Goal: Task Accomplishment & Management: Use online tool/utility

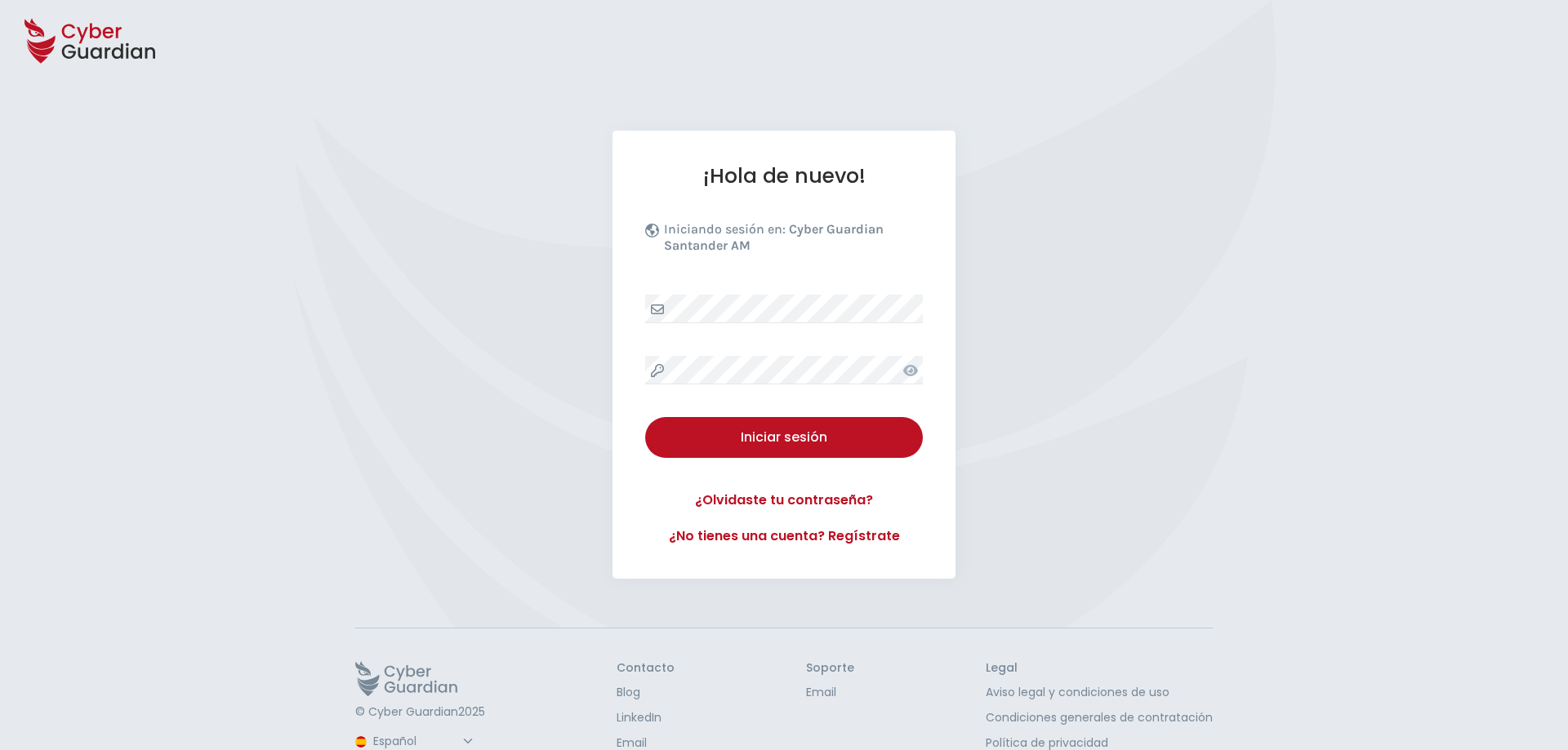
click at [1316, 363] on div "¡Hola de nuevo! Iniciando sesión en: Cyber Guardian Santander AM Iniciar sesión…" at bounding box center [784, 354] width 1568 height 448
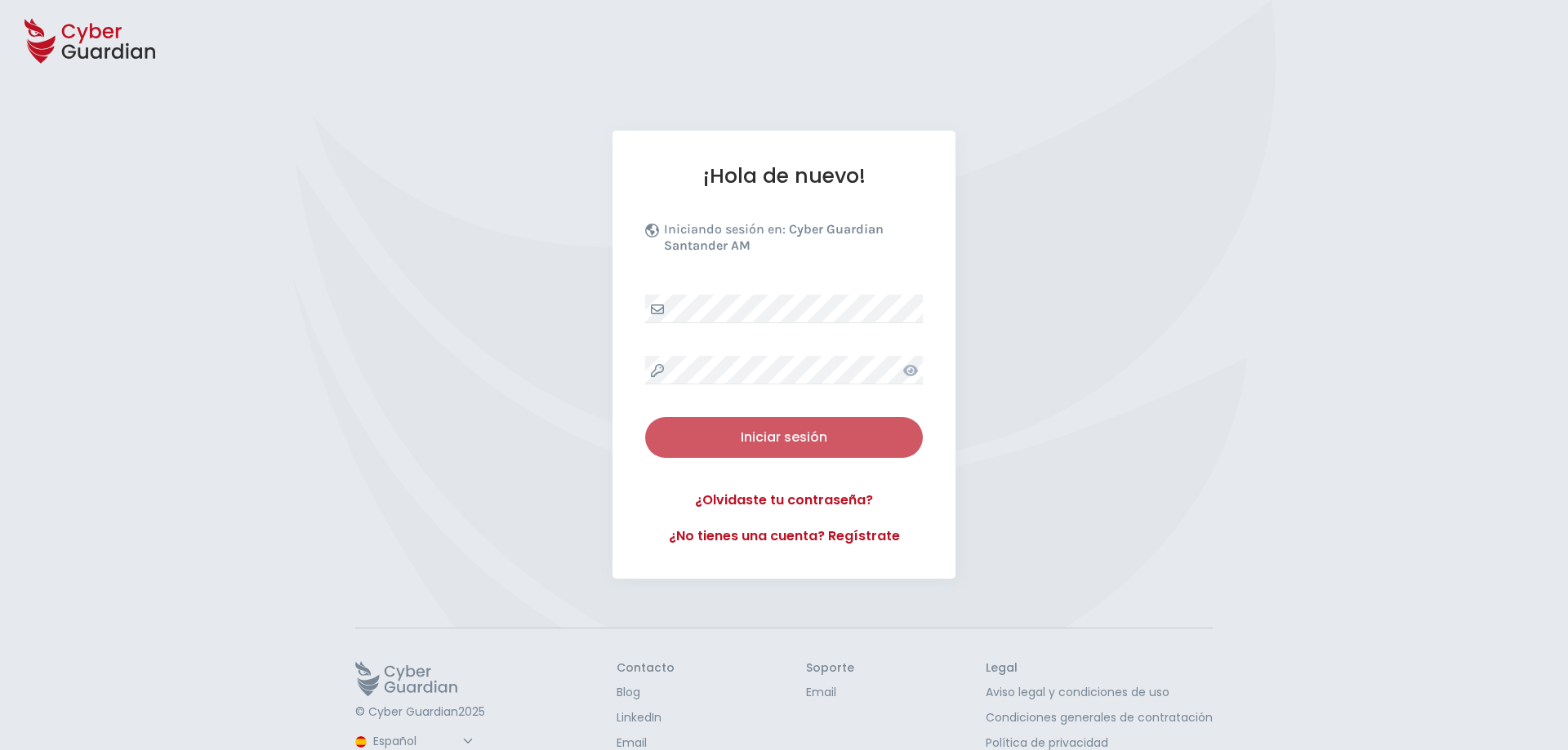
click at [809, 433] on div "Iniciar sesión" at bounding box center [784, 437] width 253 height 19
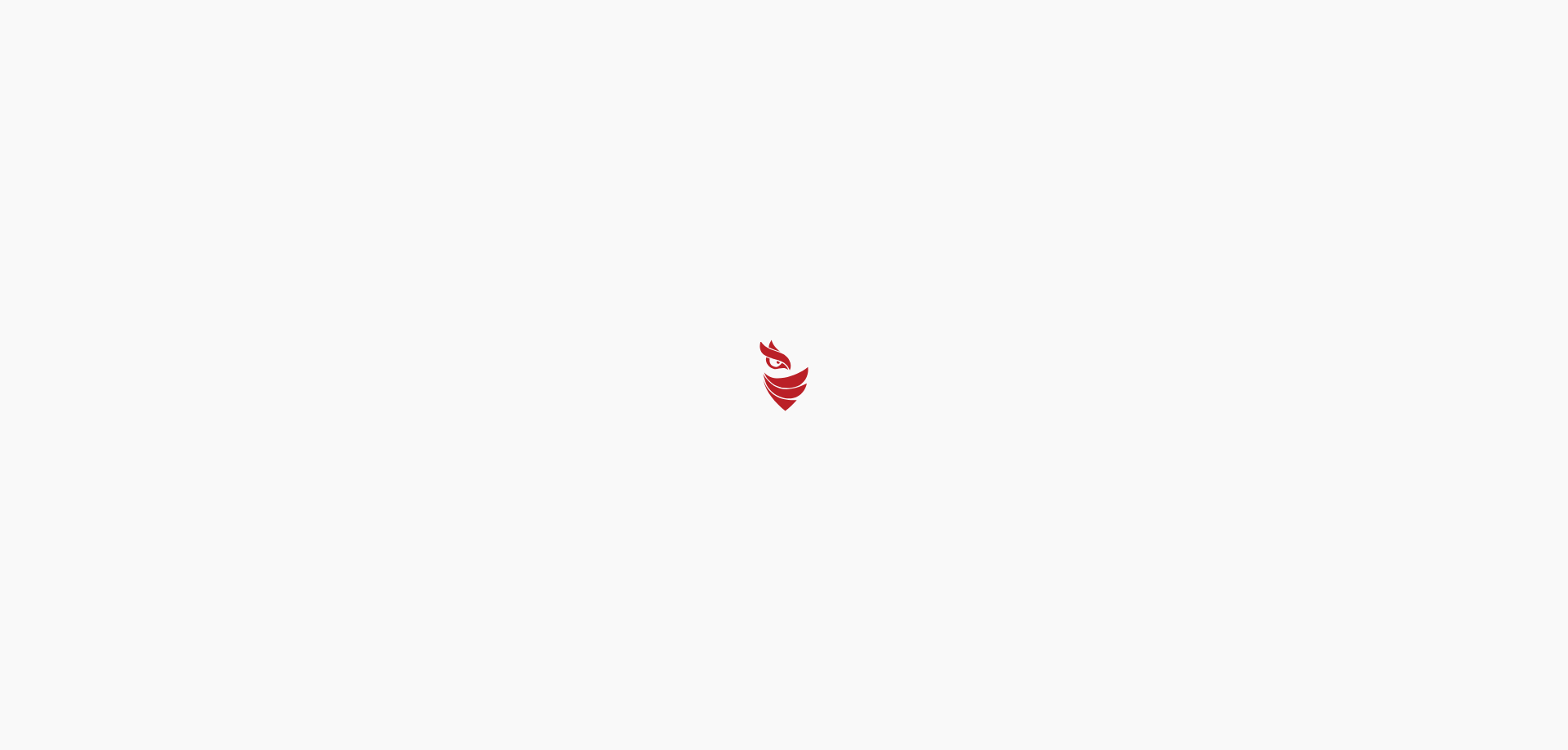
click at [869, 399] on div at bounding box center [784, 375] width 1568 height 750
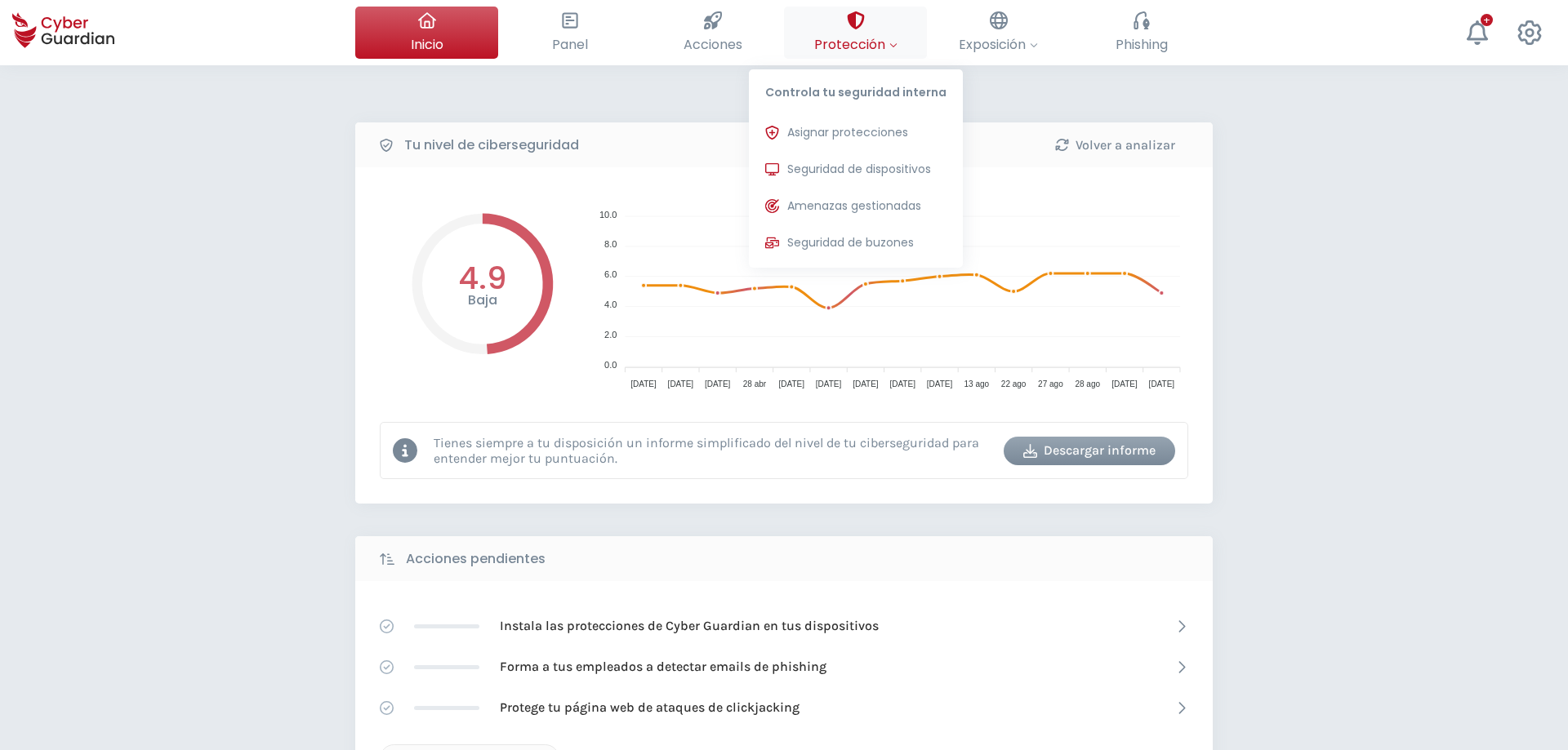
click at [880, 22] on button "Protección Controla tu seguridad interna Asignar protecciones Asigna las licenc…" at bounding box center [855, 33] width 143 height 52
click at [902, 128] on span "Asignar protecciones" at bounding box center [847, 133] width 121 height 17
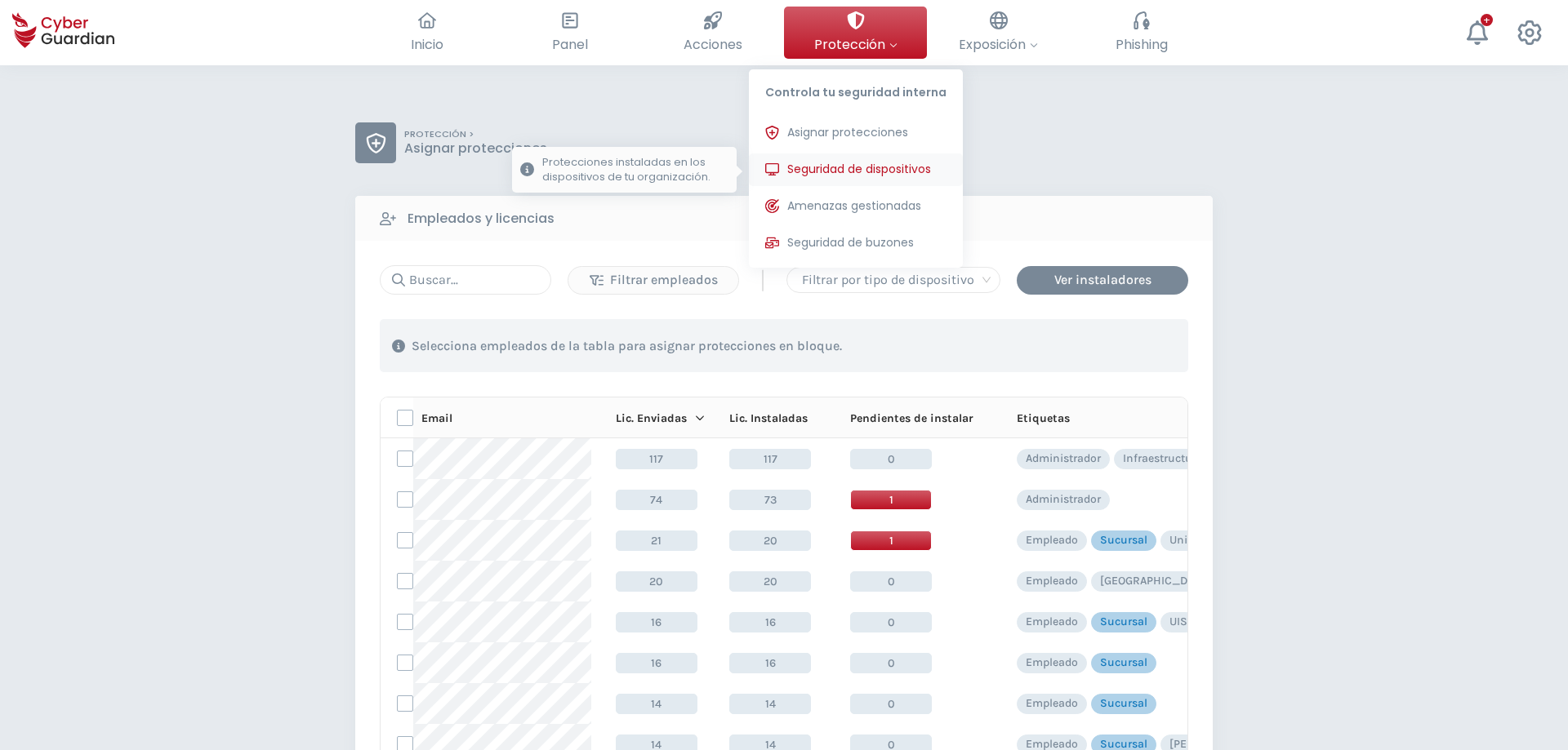
click at [883, 176] on span "Seguridad de dispositivos" at bounding box center [858, 170] width 144 height 17
click at [893, 165] on span "Seguridad de dispositivos" at bounding box center [858, 170] width 144 height 17
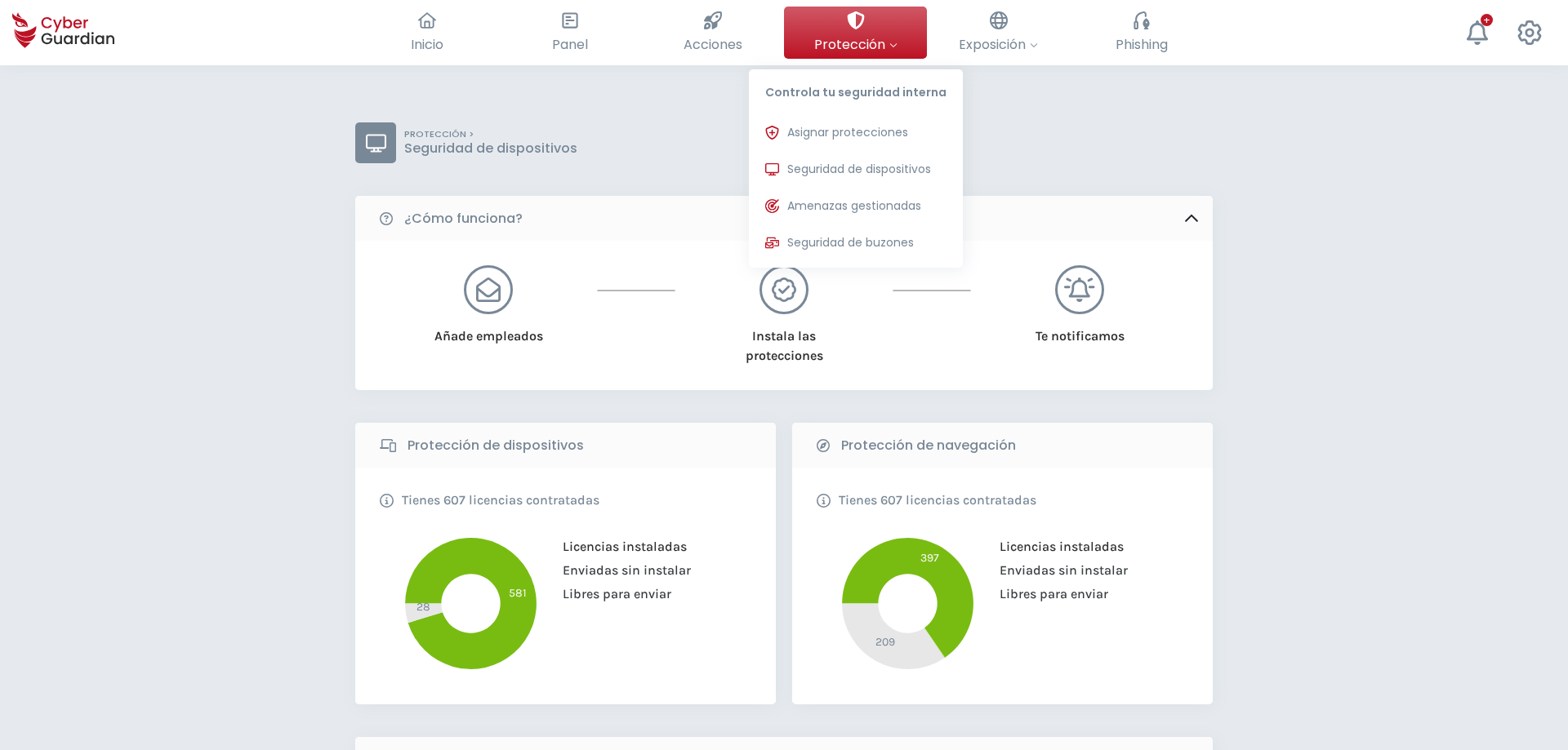
click at [845, 29] on button "Protección Controla tu seguridad interna Asignar protecciones Asigna las licenc…" at bounding box center [855, 33] width 143 height 52
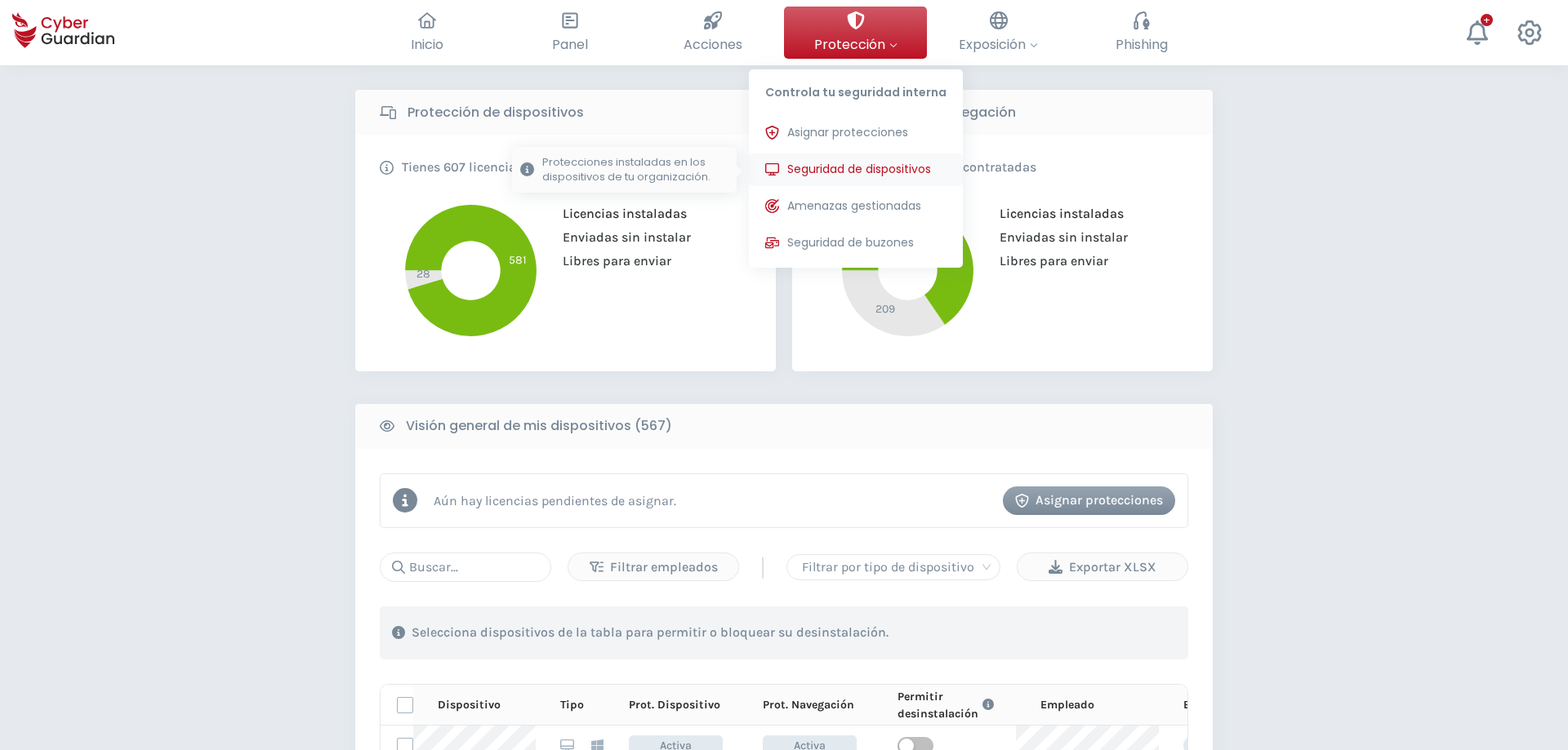
click at [856, 167] on span "Seguridad de dispositivos" at bounding box center [858, 170] width 144 height 17
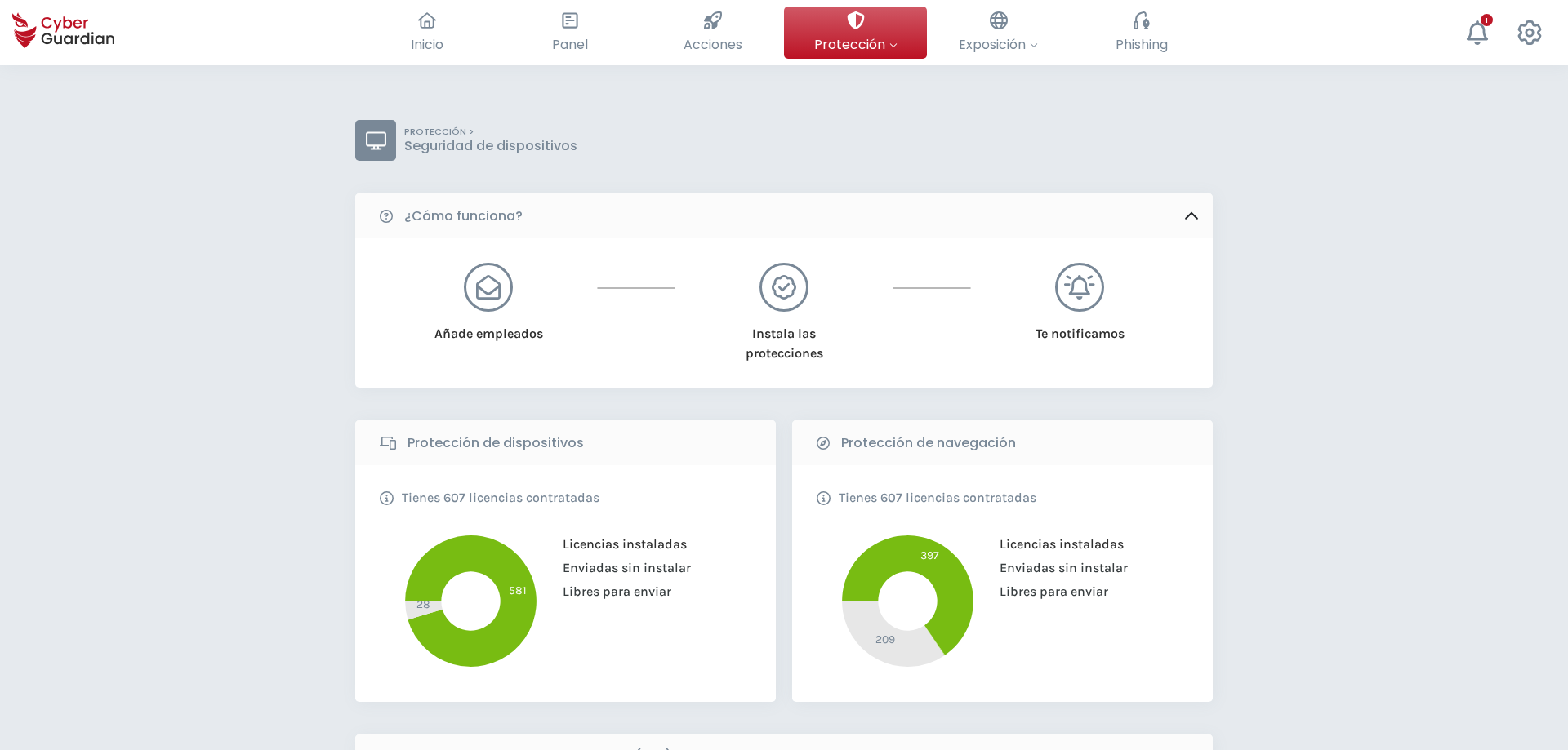
scroll to position [0, 0]
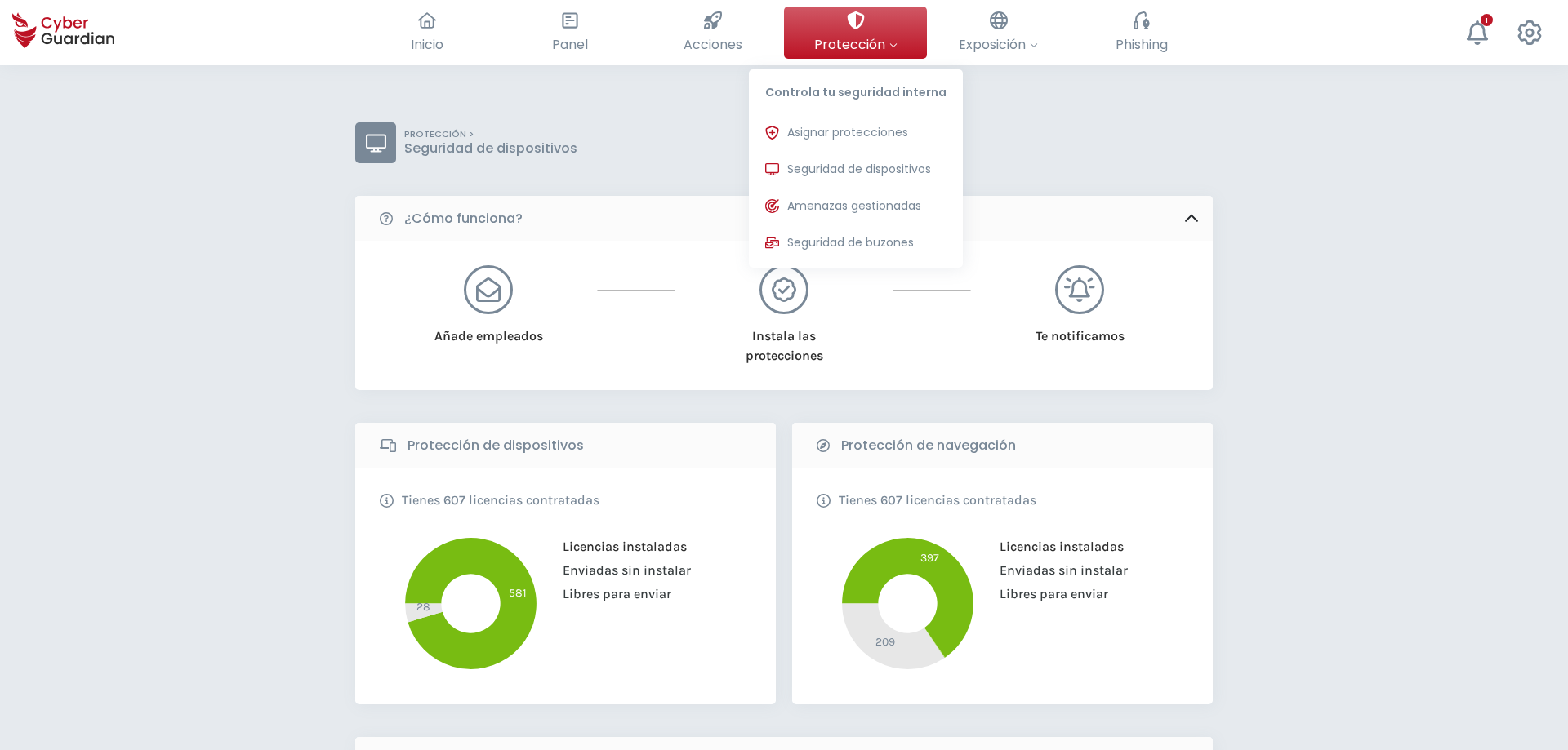
click at [877, 37] on span "Protección" at bounding box center [855, 44] width 83 height 20
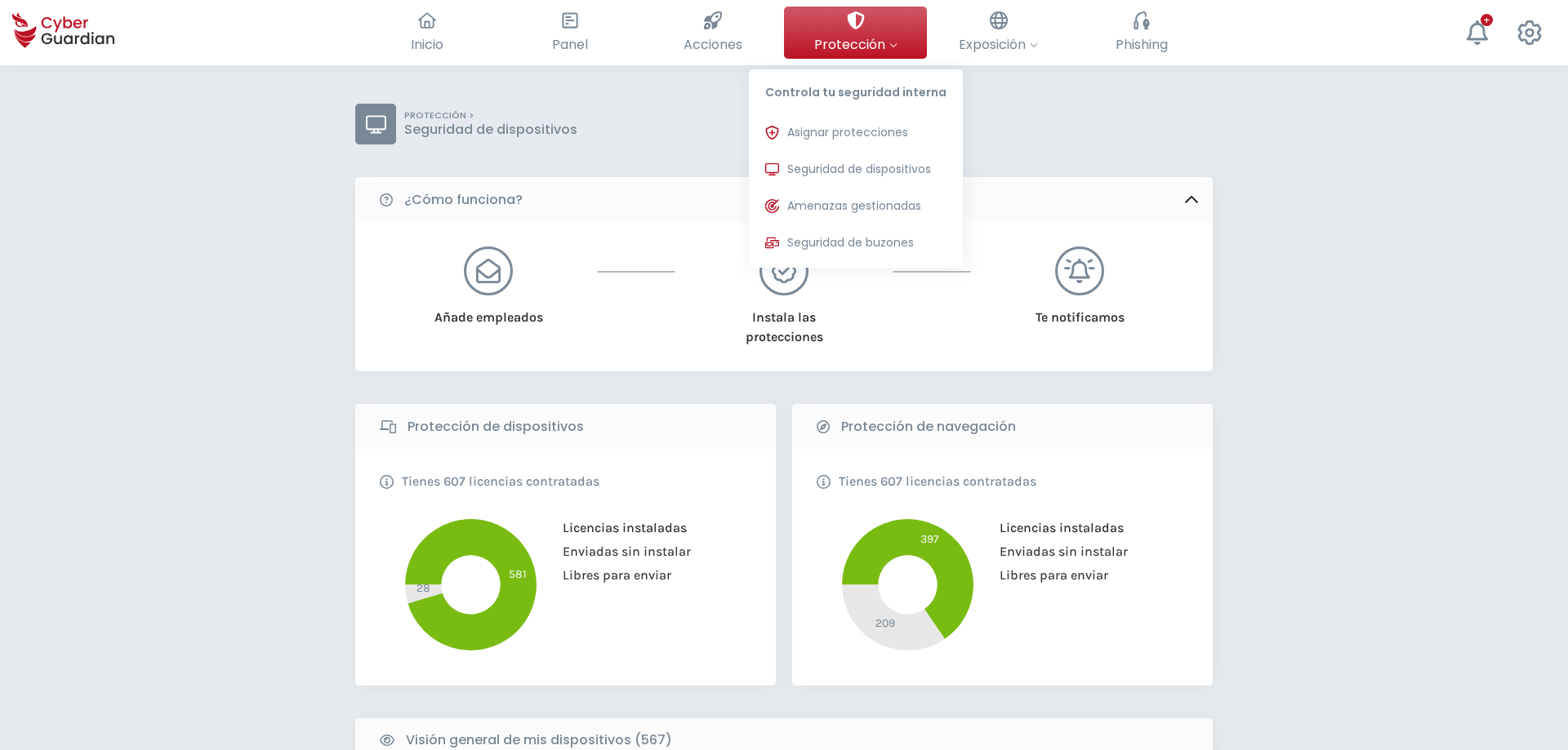
scroll to position [18, 0]
click at [876, 132] on span "Asignar protecciones" at bounding box center [847, 133] width 121 height 17
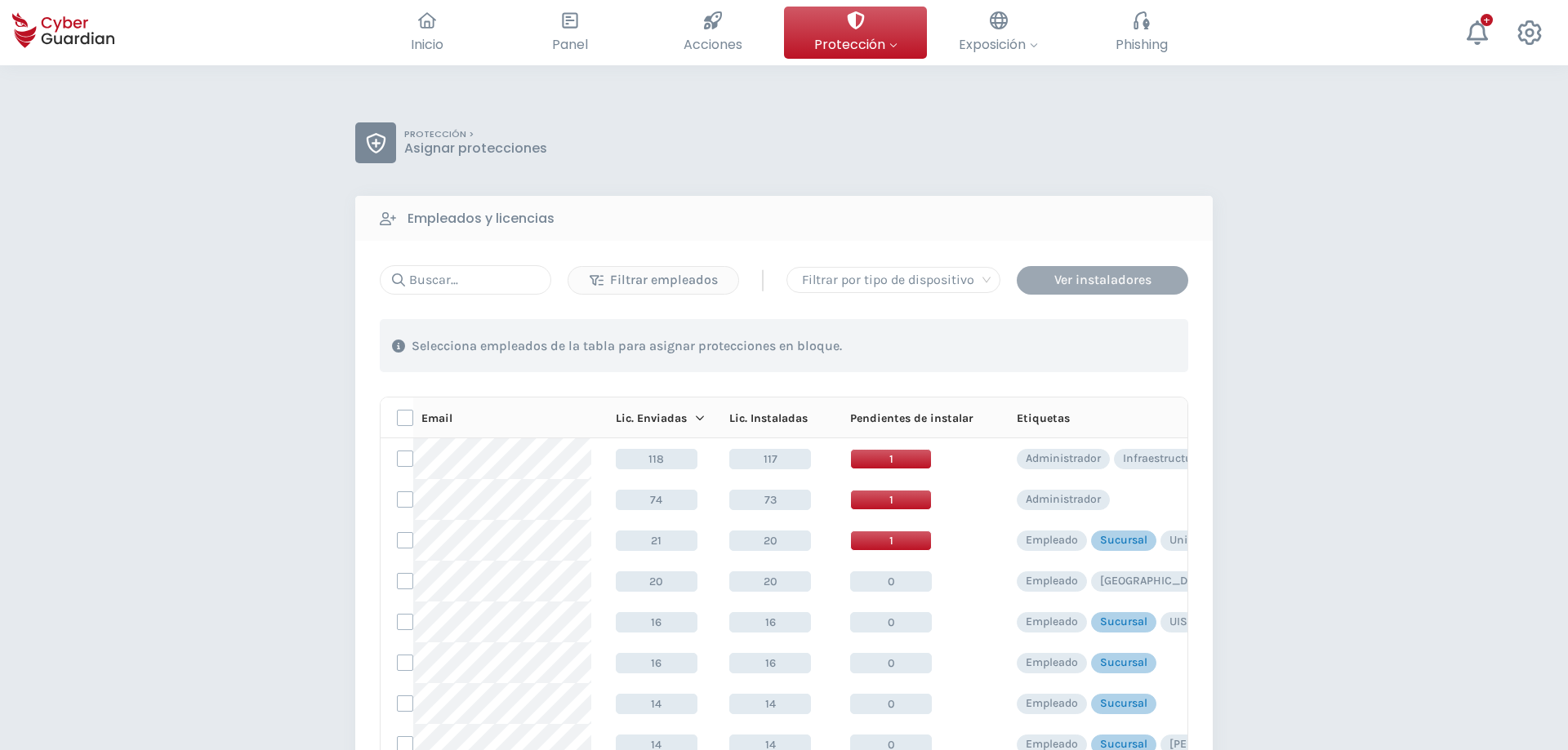
click at [1109, 282] on div "Ver instaladores" at bounding box center [1103, 280] width 147 height 19
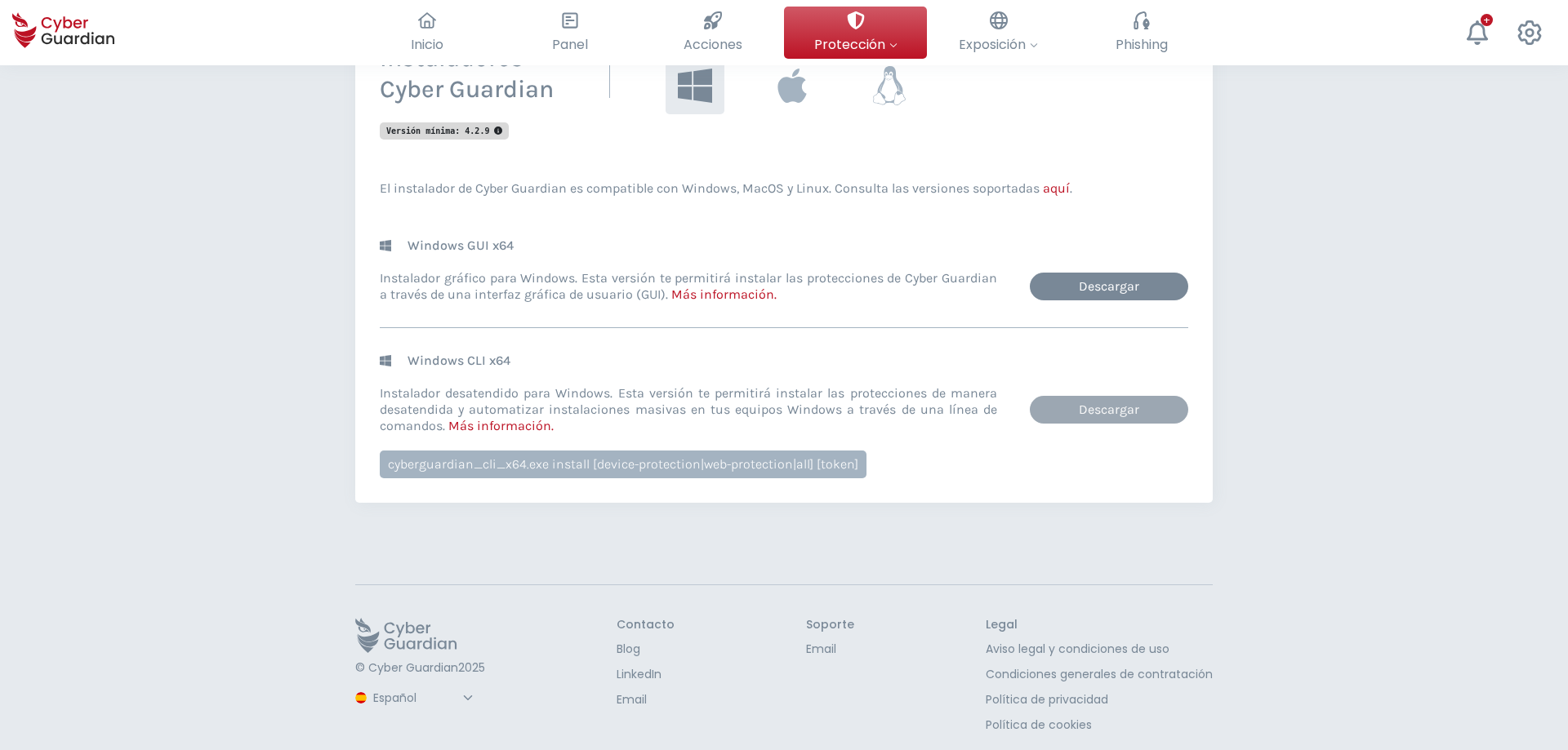
scroll to position [249, 0]
click at [1138, 407] on link "Descargar" at bounding box center [1109, 408] width 158 height 28
